Goal: Check status: Check status

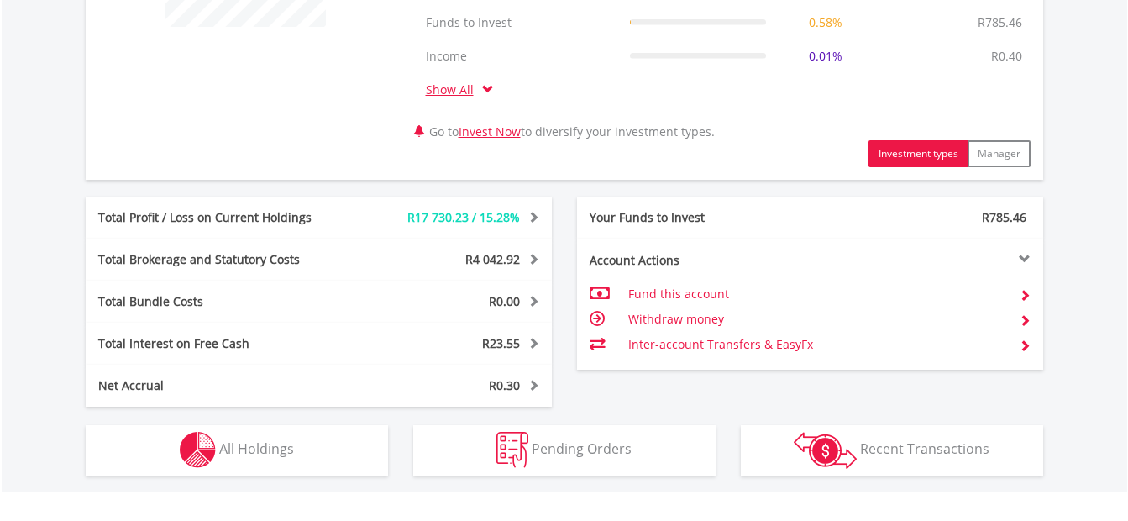
scroll to position [840, 0]
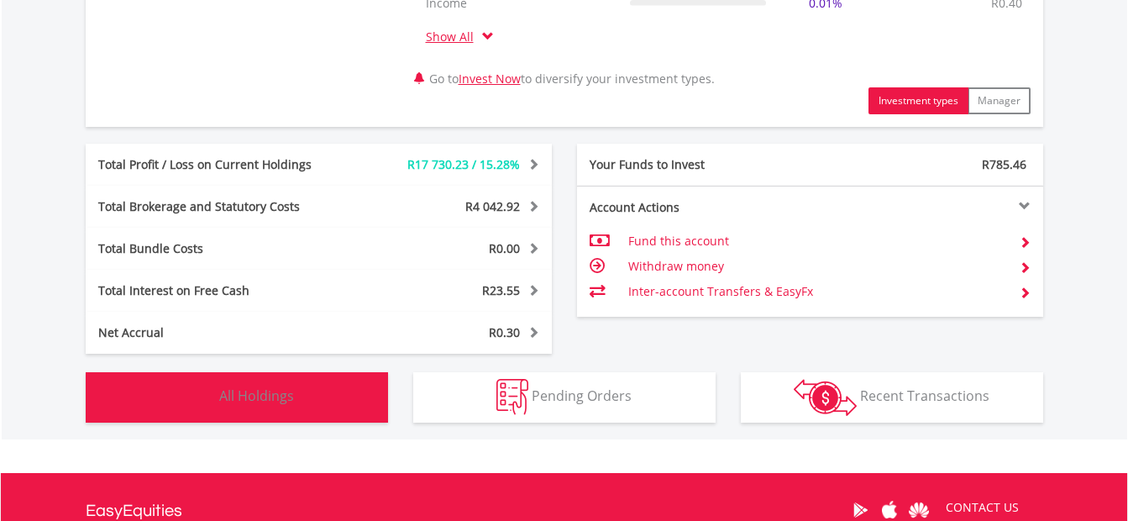
click at [293, 392] on span "All Holdings" at bounding box center [256, 395] width 75 height 18
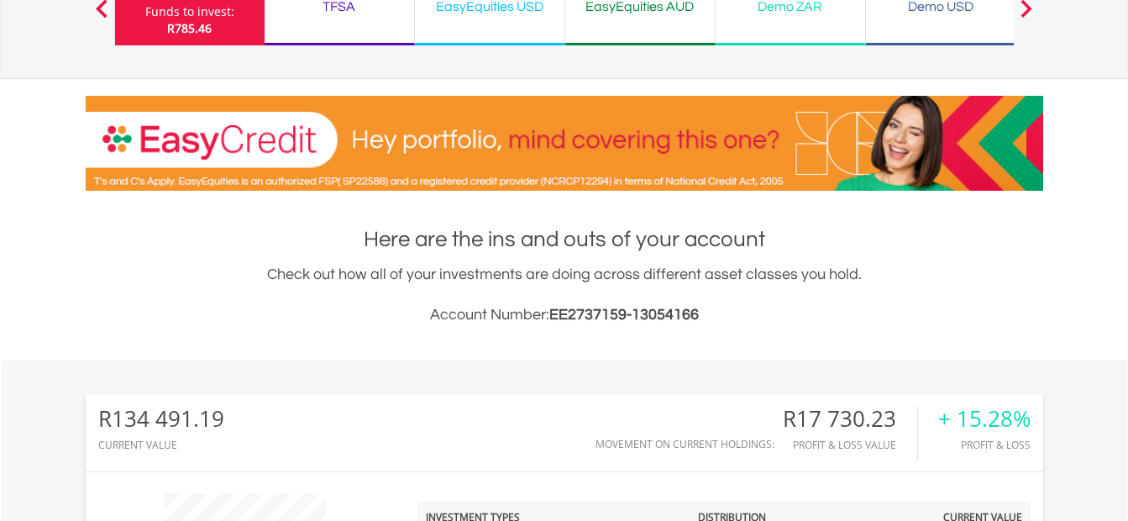
scroll to position [137, 0]
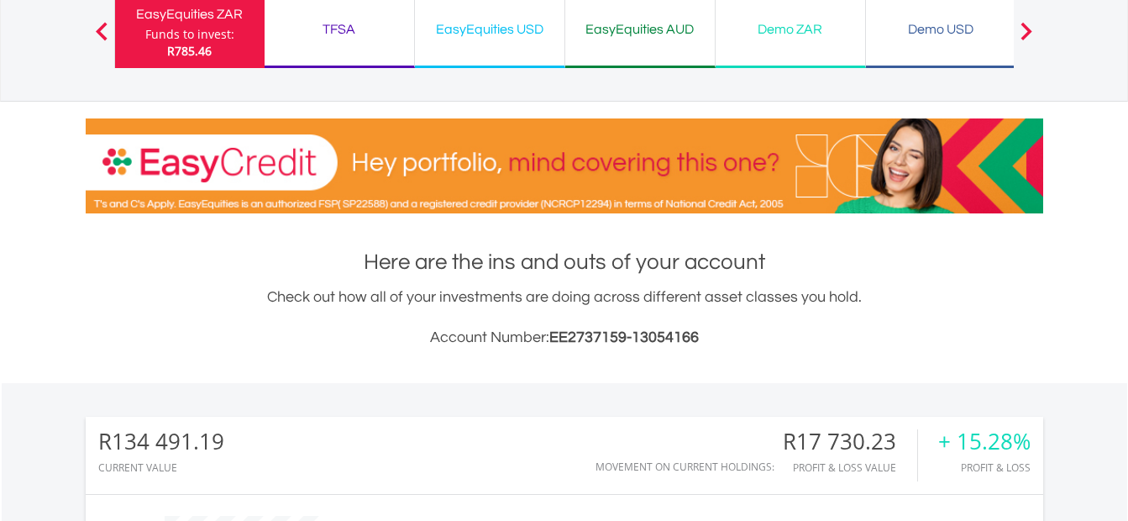
click at [340, 37] on div "TFSA" at bounding box center [339, 30] width 129 height 24
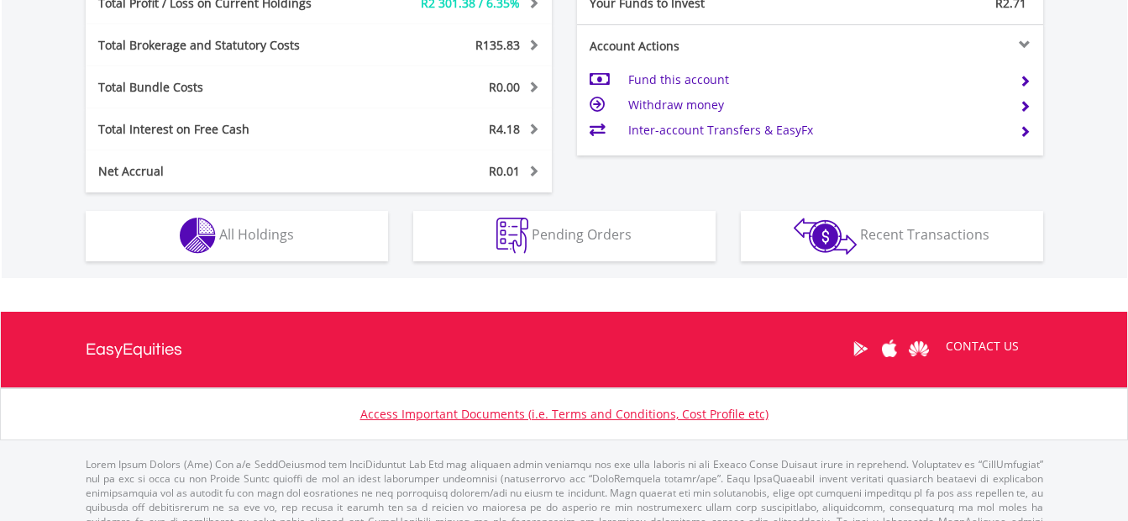
scroll to position [161, 319]
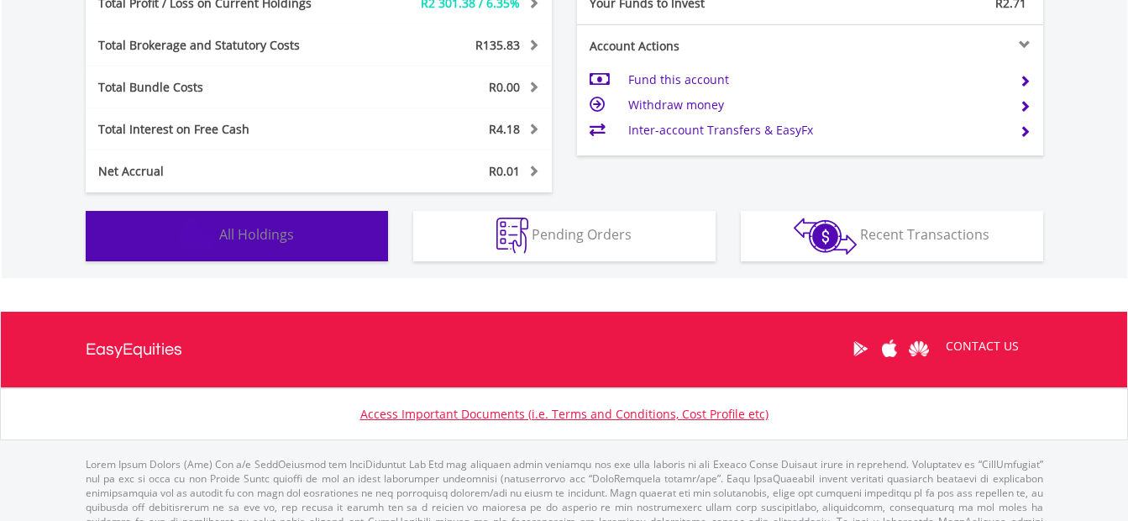
click at [248, 232] on span "All Holdings" at bounding box center [256, 234] width 75 height 18
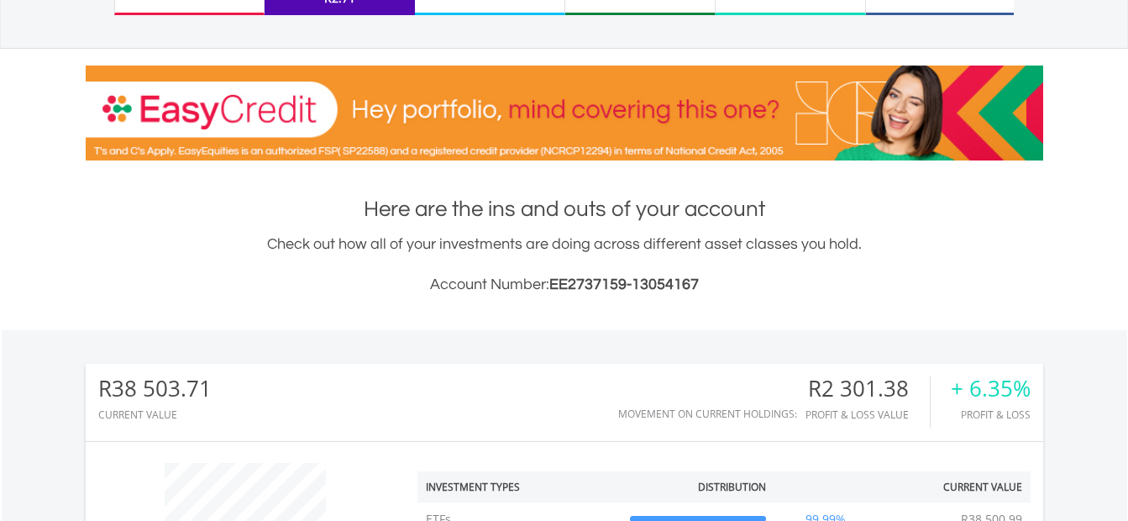
scroll to position [0, 0]
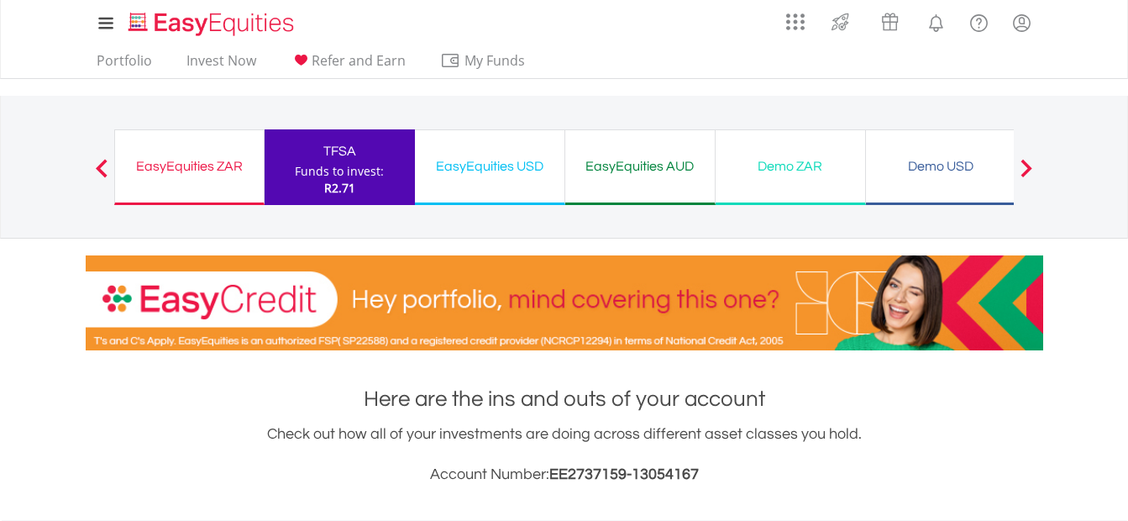
click at [490, 185] on div "EasyEquities USD Funds to invest: R2.71" at bounding box center [490, 167] width 150 height 76
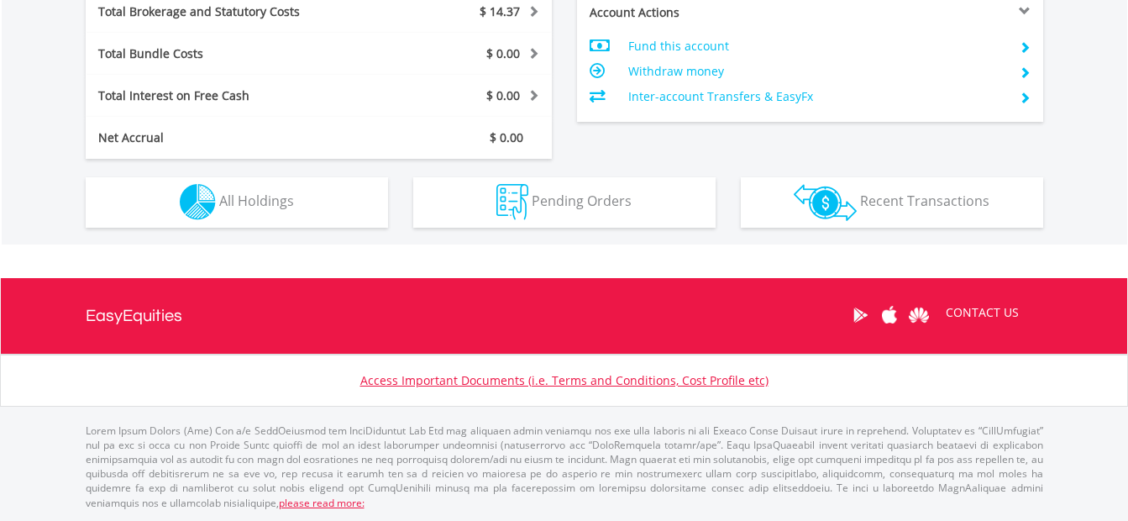
scroll to position [161, 319]
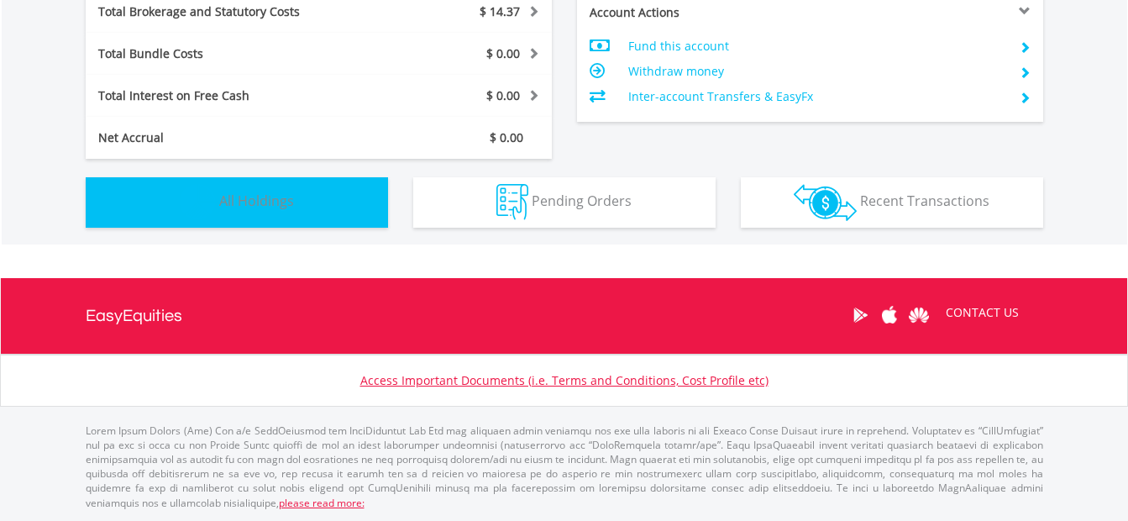
click at [259, 205] on span "All Holdings" at bounding box center [256, 201] width 75 height 18
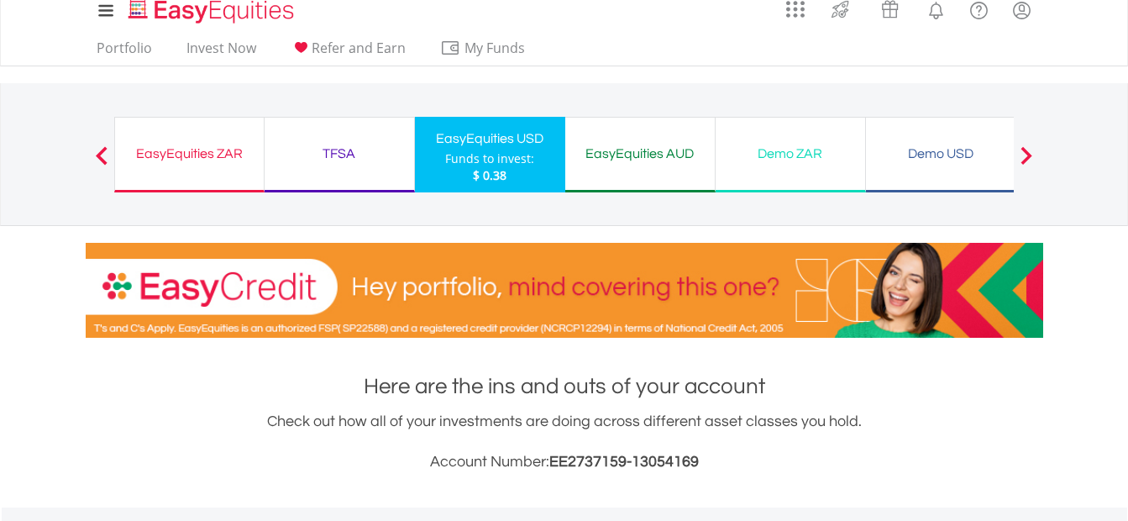
scroll to position [0, 0]
